Goal: Task Accomplishment & Management: Manage account settings

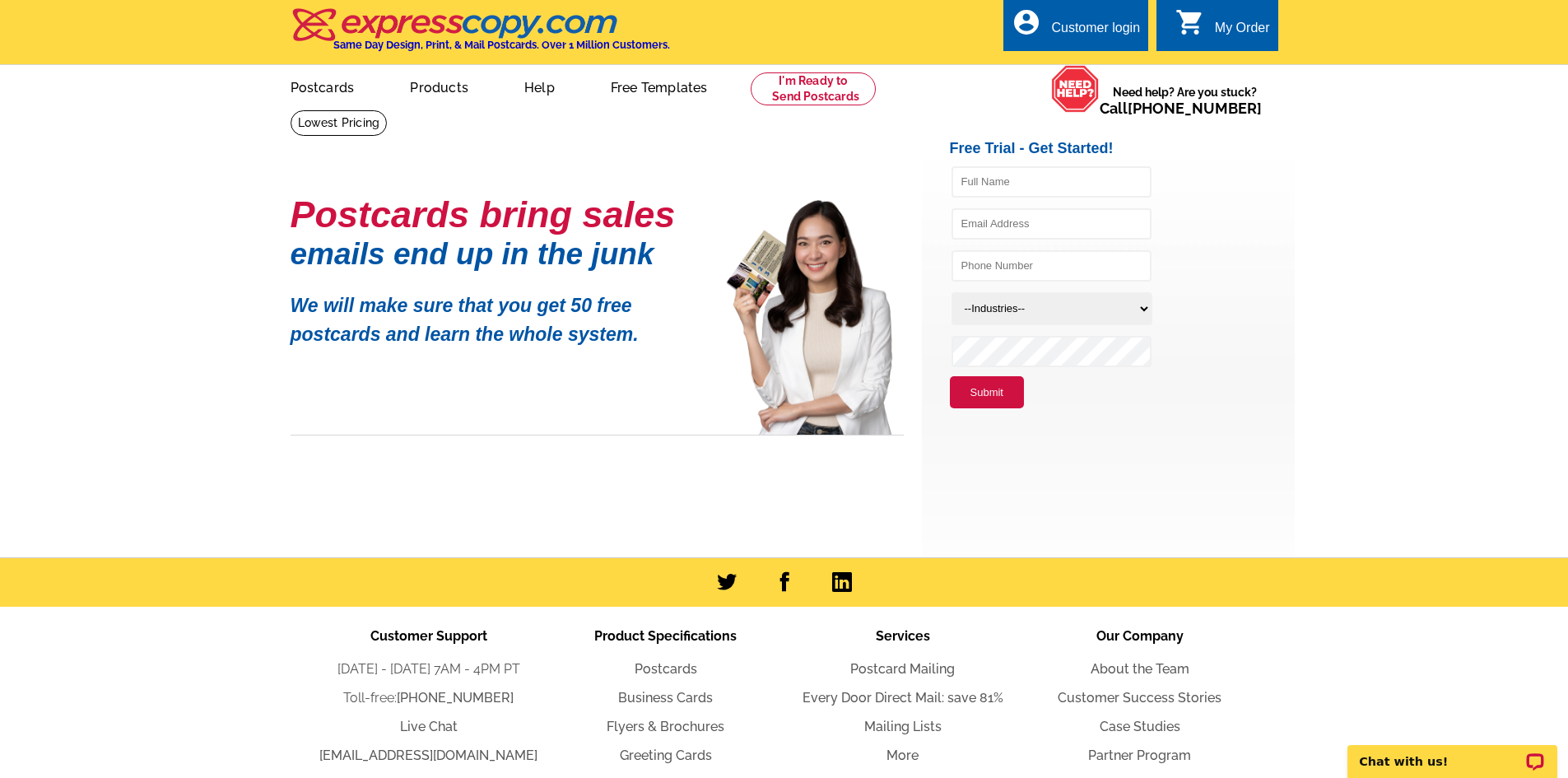
click at [1044, 30] on link "account_circle Customer login" at bounding box center [1075, 28] width 129 height 21
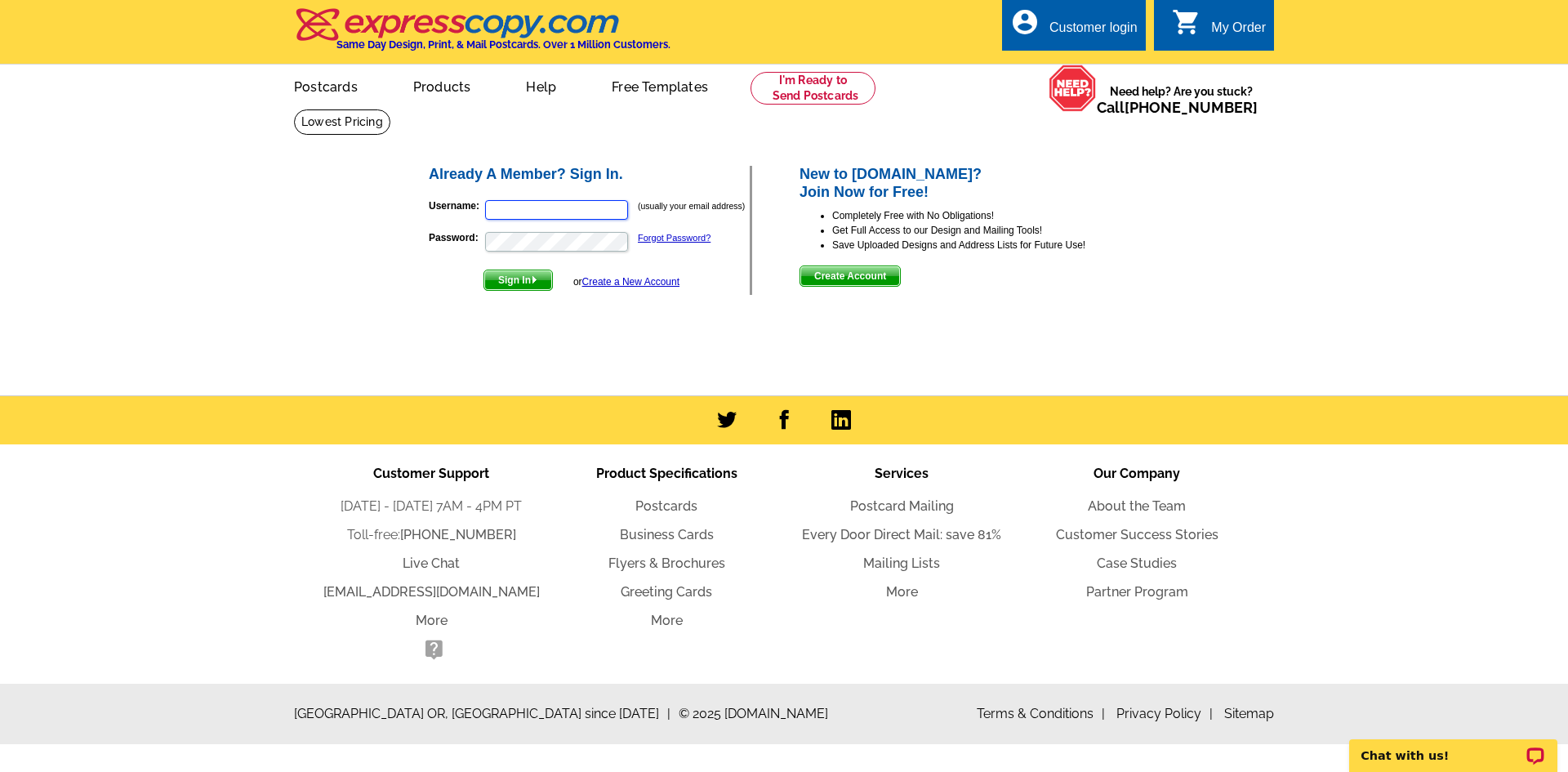
type input "[EMAIL_ADDRESS][DOMAIN_NAME]"
click at [471, 249] on p "Password: Forgot Password?" at bounding box center [589, 241] width 321 height 22
click at [382, 284] on main "Already A Member? Sign In. Username: [EMAIL_ADDRESS][DOMAIN_NAME] (usually your…" at bounding box center [784, 252] width 1568 height 287
click at [511, 284] on span "Sign In" at bounding box center [517, 280] width 67 height 20
